Goal: Find specific page/section: Find specific page/section

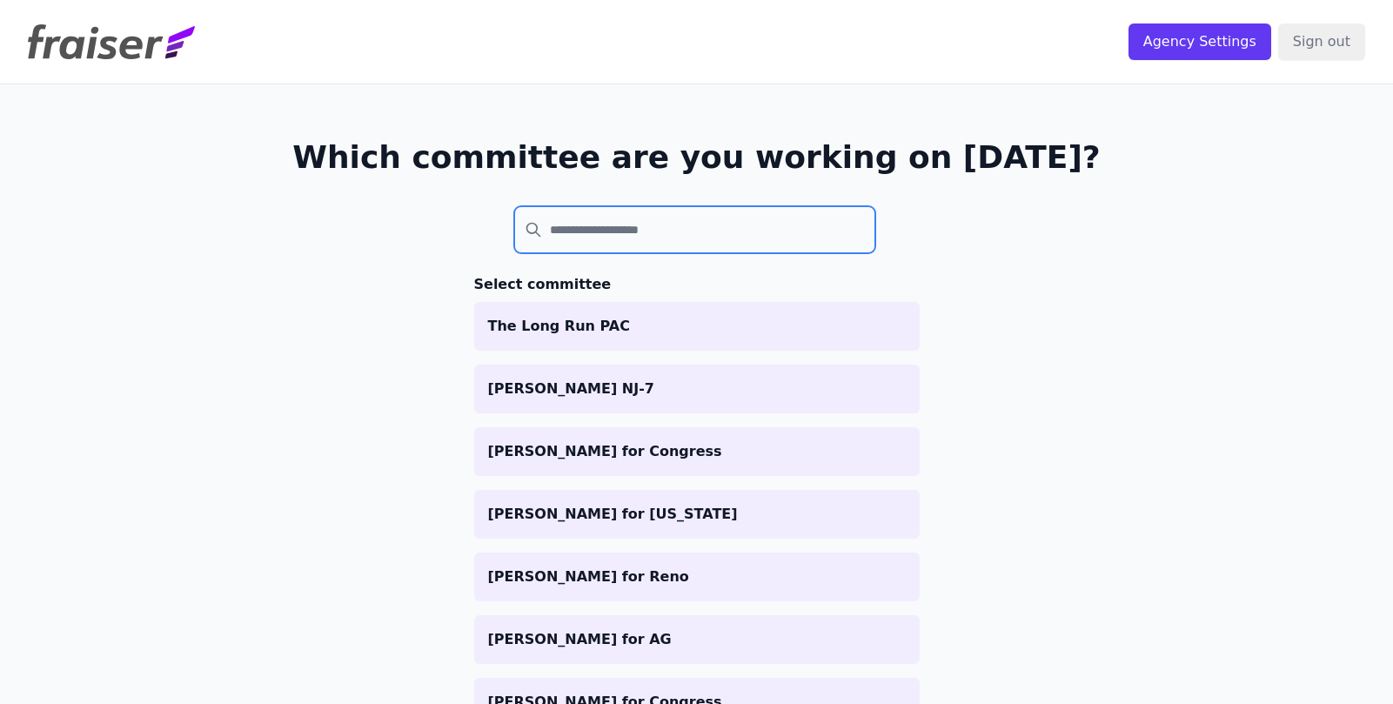
click at [710, 235] on input "search" at bounding box center [695, 229] width 362 height 47
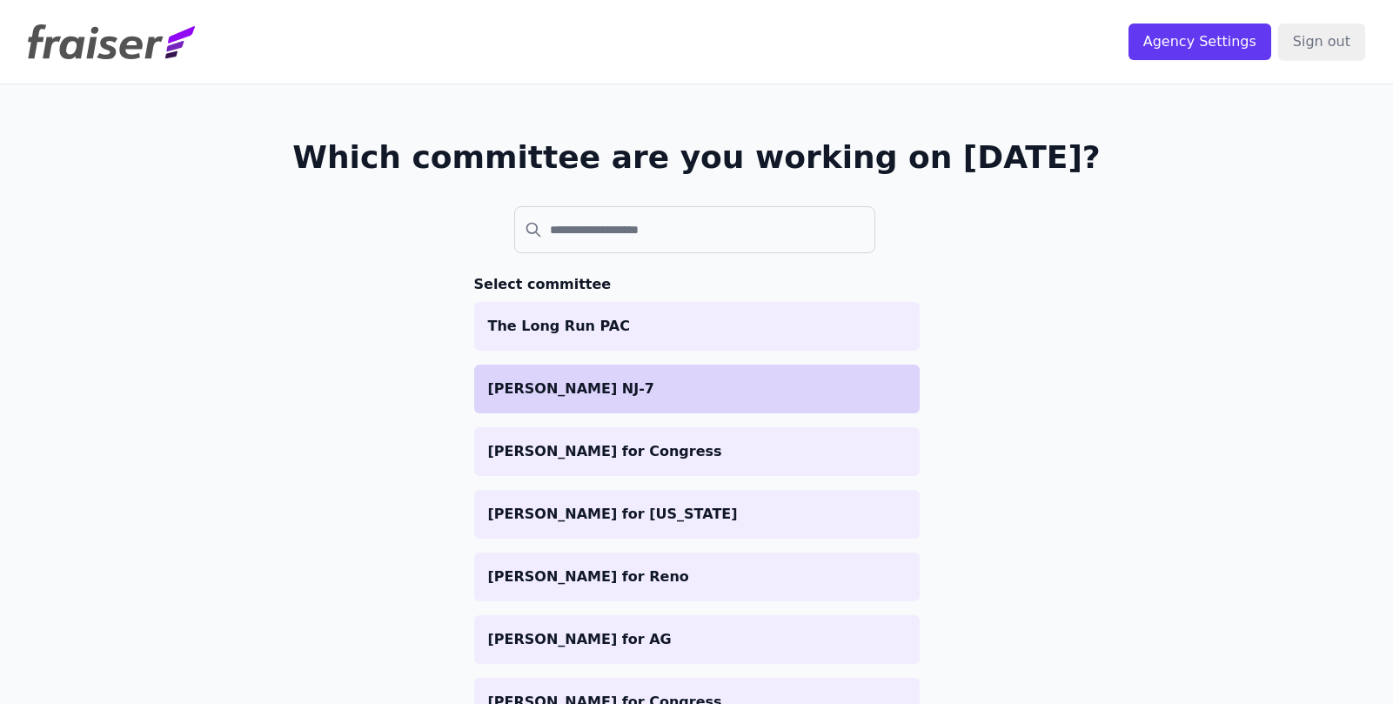
click at [665, 387] on p "[PERSON_NAME] NJ-7" at bounding box center [697, 388] width 418 height 21
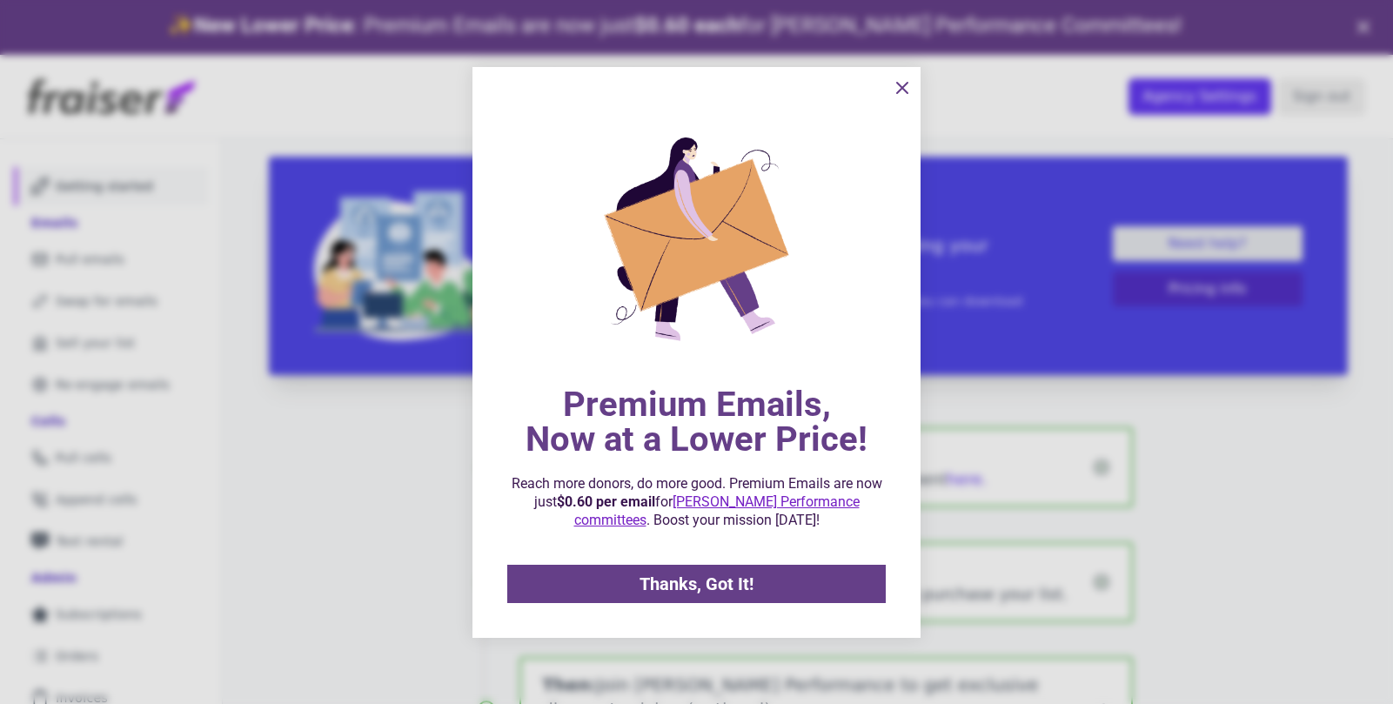
click at [898, 80] on icon "information" at bounding box center [902, 87] width 21 height 21
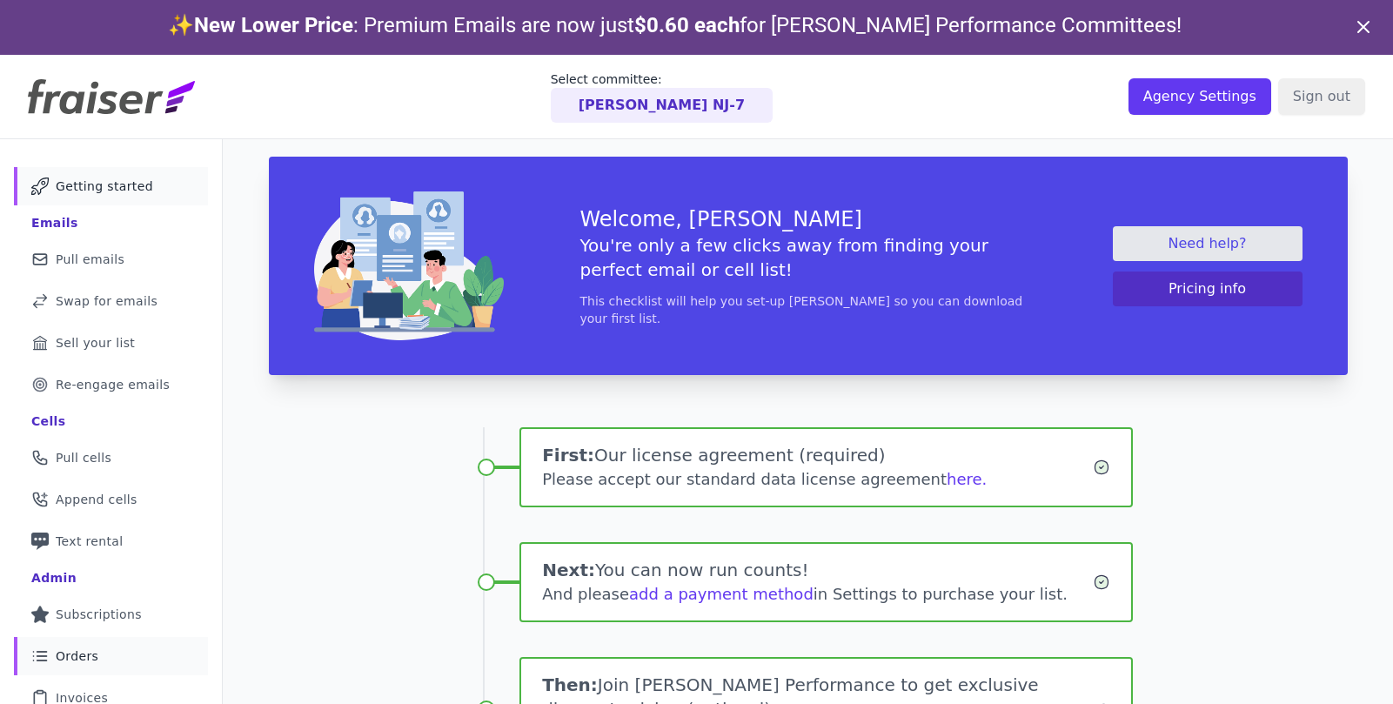
click at [121, 651] on link "List Icon Outline of bulleted list Orders" at bounding box center [111, 656] width 194 height 38
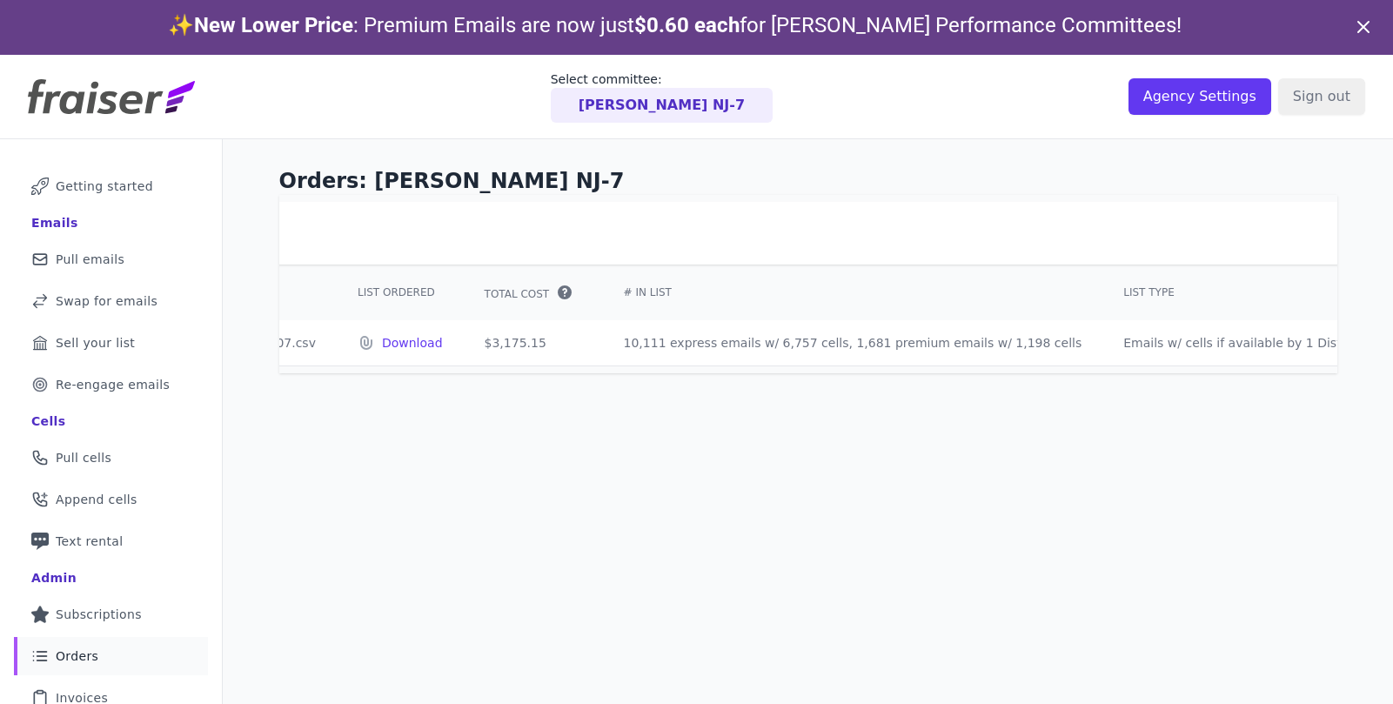
scroll to position [0, 653]
click at [94, 696] on span "Invoices" at bounding box center [82, 697] width 52 height 17
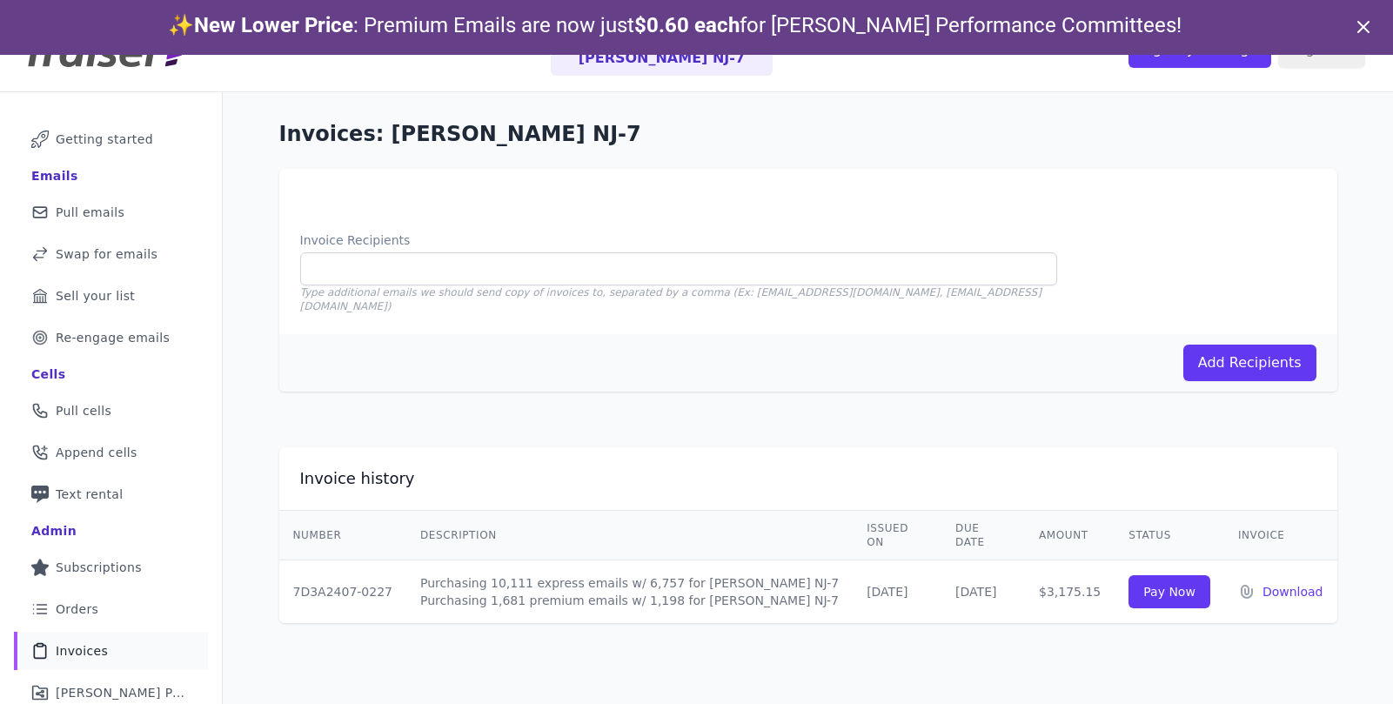
scroll to position [84, 0]
